Goal: Find contact information: Find contact information

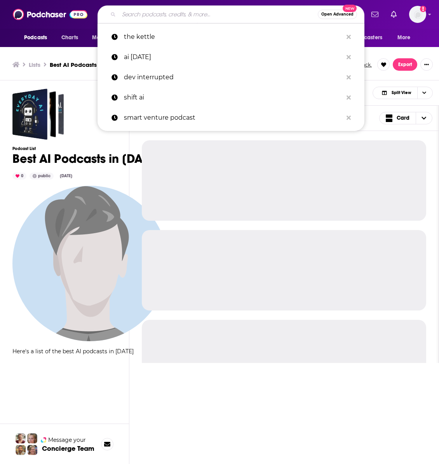
click at [208, 14] on input "Search podcasts, credits, & more..." at bounding box center [218, 14] width 199 height 12
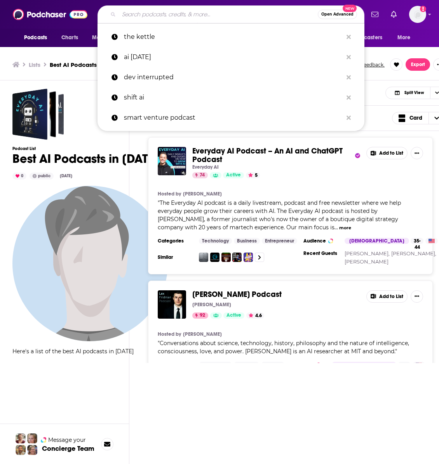
paste input "Potomac Watch"
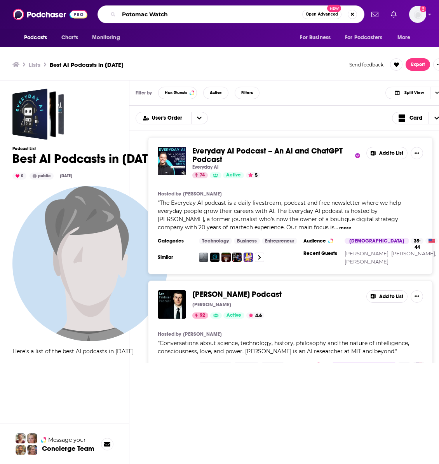
type input "Potomac Watch"
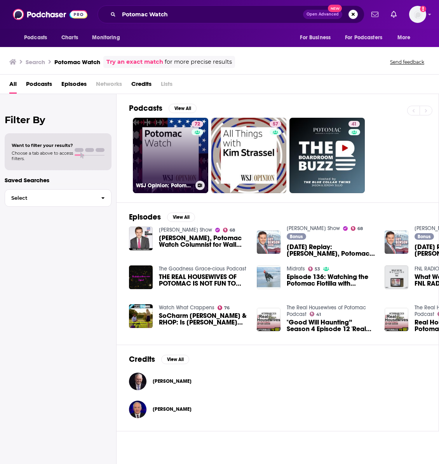
click at [155, 132] on link "72 WSJ Opinion: Potomac Watch" at bounding box center [170, 155] width 75 height 75
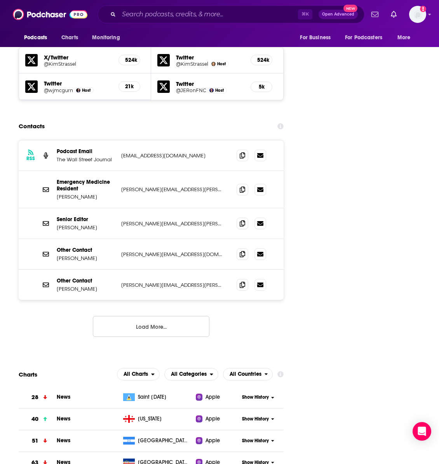
scroll to position [911, 0]
drag, startPoint x: 96, startPoint y: 199, endPoint x: 55, endPoint y: 197, distance: 41.6
click at [55, 208] on div "Senior Editor [PERSON_NAME] [PERSON_NAME][EMAIL_ADDRESS][PERSON_NAME][DOMAIN_NA…" at bounding box center [151, 223] width 265 height 31
copy p "[PERSON_NAME]"
click at [59, 246] on p "Other Contact" at bounding box center [86, 249] width 58 height 7
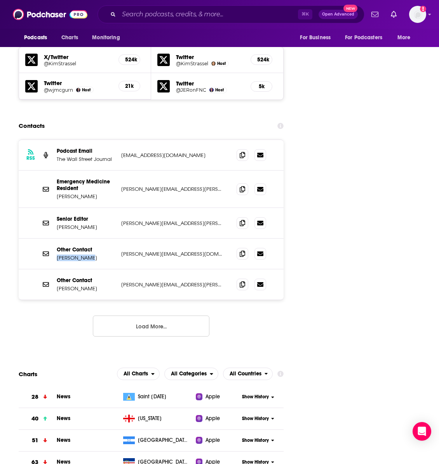
drag, startPoint x: 98, startPoint y: 228, endPoint x: 57, endPoint y: 229, distance: 41.6
click at [57, 255] on p "[PERSON_NAME]" at bounding box center [86, 258] width 58 height 7
copy p "[PERSON_NAME]"
click at [96, 285] on p "[PERSON_NAME]" at bounding box center [86, 288] width 58 height 7
drag, startPoint x: 96, startPoint y: 259, endPoint x: 59, endPoint y: 258, distance: 37.7
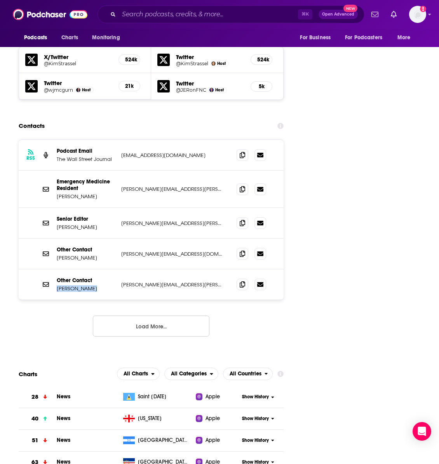
click at [59, 285] on p "[PERSON_NAME]" at bounding box center [86, 288] width 58 height 7
copy p "[PERSON_NAME]"
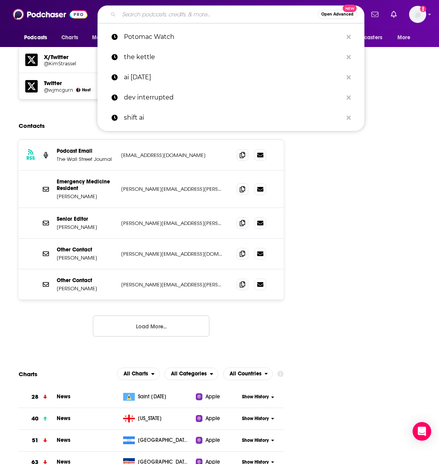
click at [222, 14] on input "Search podcasts, credits, & more..." at bounding box center [218, 14] width 199 height 12
